Goal: Information Seeking & Learning: Learn about a topic

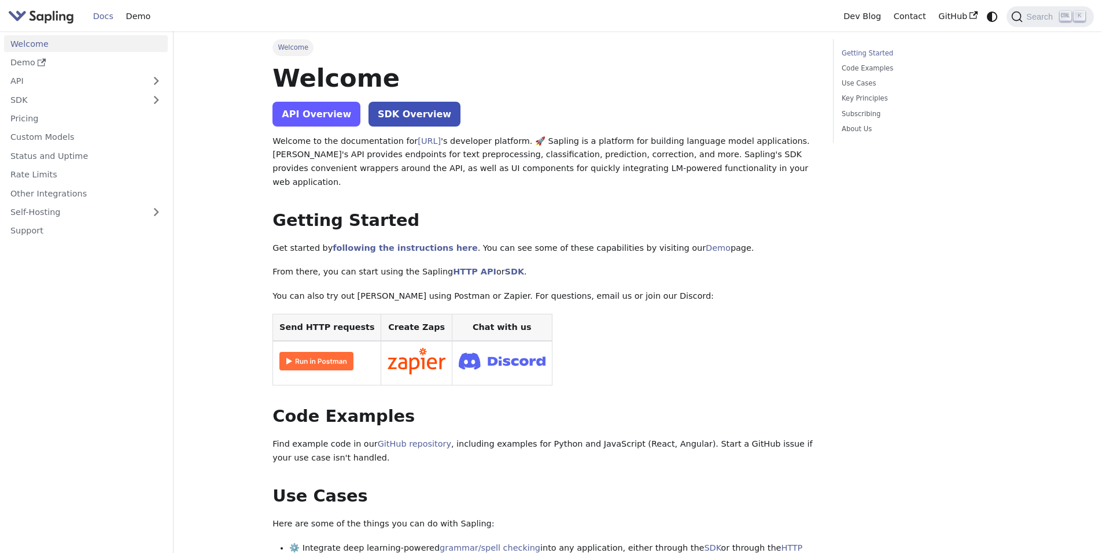
click at [322, 119] on link "API Overview" at bounding box center [316, 114] width 88 height 25
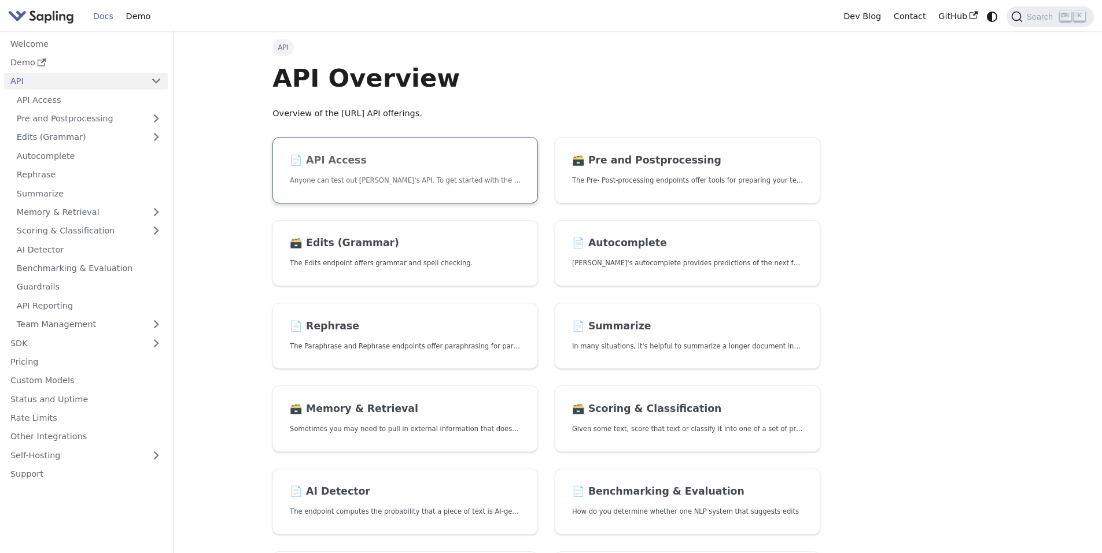
drag, startPoint x: 0, startPoint y: 0, endPoint x: 360, endPoint y: 159, distance: 393.3
click at [360, 159] on h2 "📄️ API Access" at bounding box center [405, 160] width 231 height 13
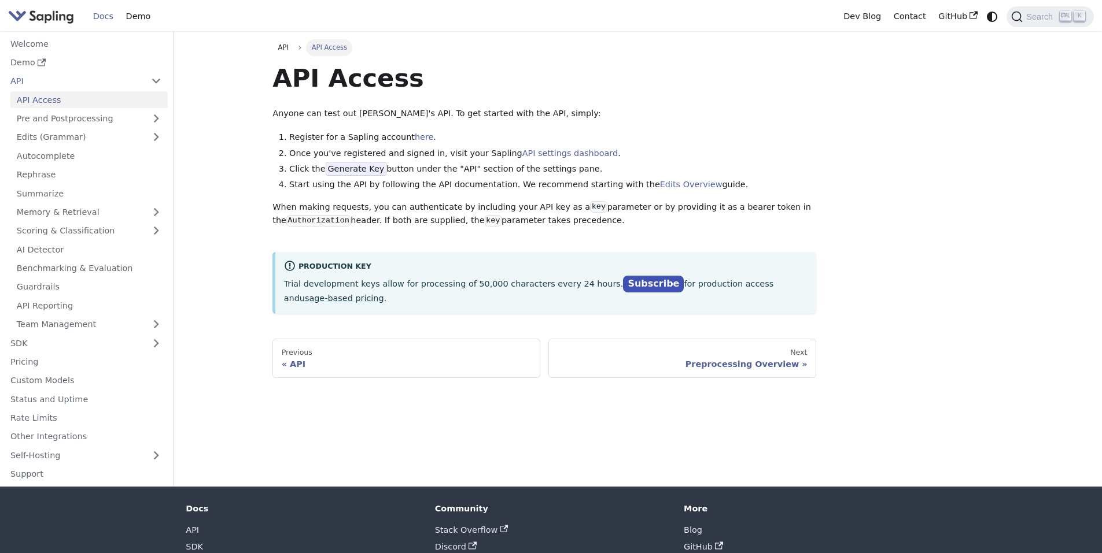
click at [47, 20] on img "Main" at bounding box center [41, 16] width 66 height 17
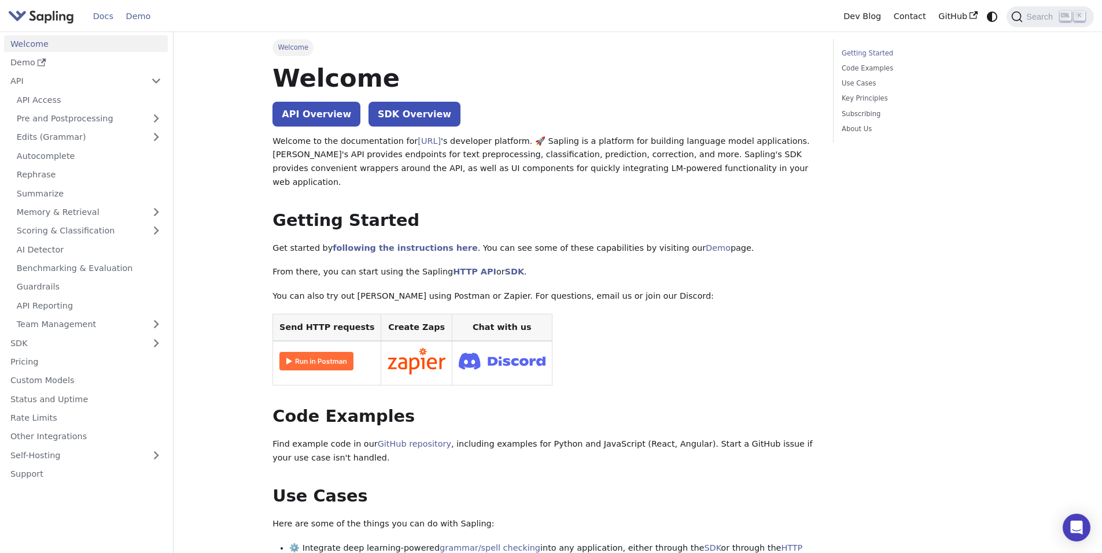
click at [139, 19] on link "Demo" at bounding box center [138, 17] width 37 height 18
